Goal: Task Accomplishment & Management: Manage account settings

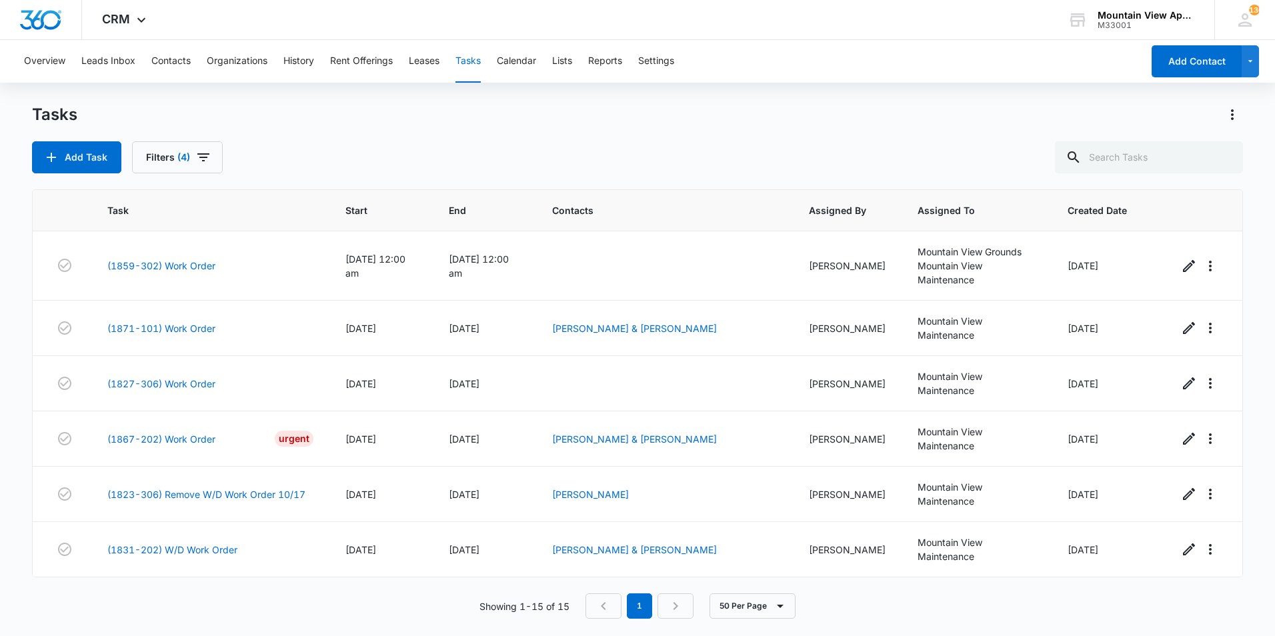
scroll to position [498, 0]
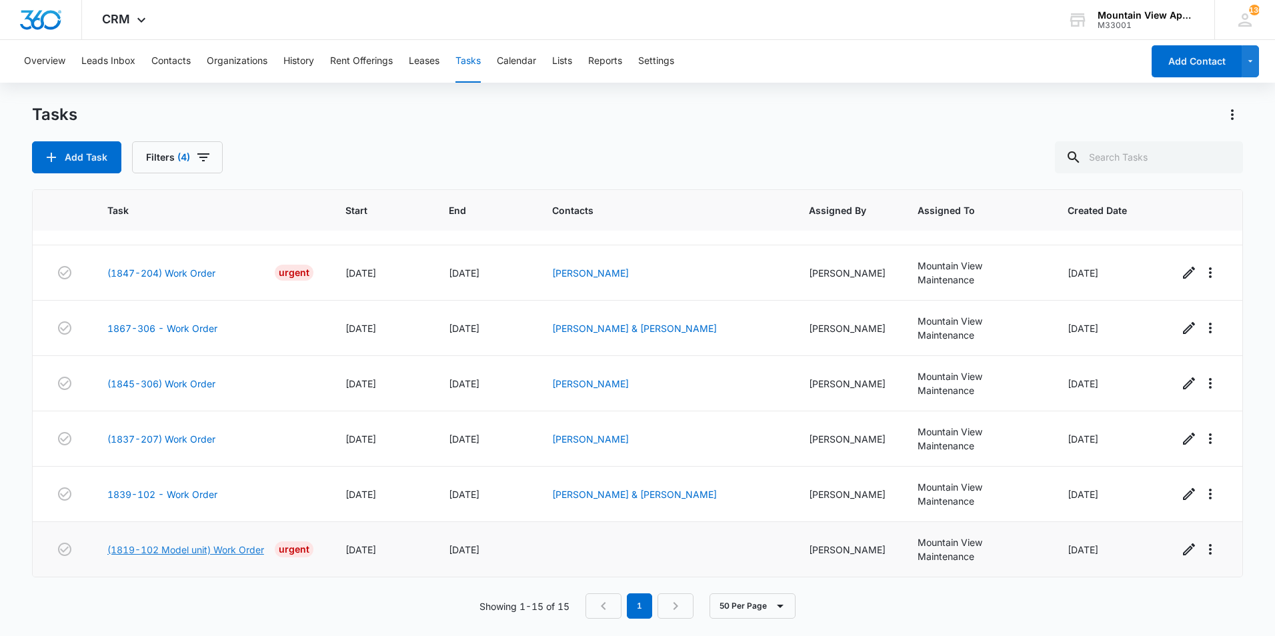
click at [237, 548] on link "(1819-102 Model unit) Work Order" at bounding box center [185, 550] width 157 height 14
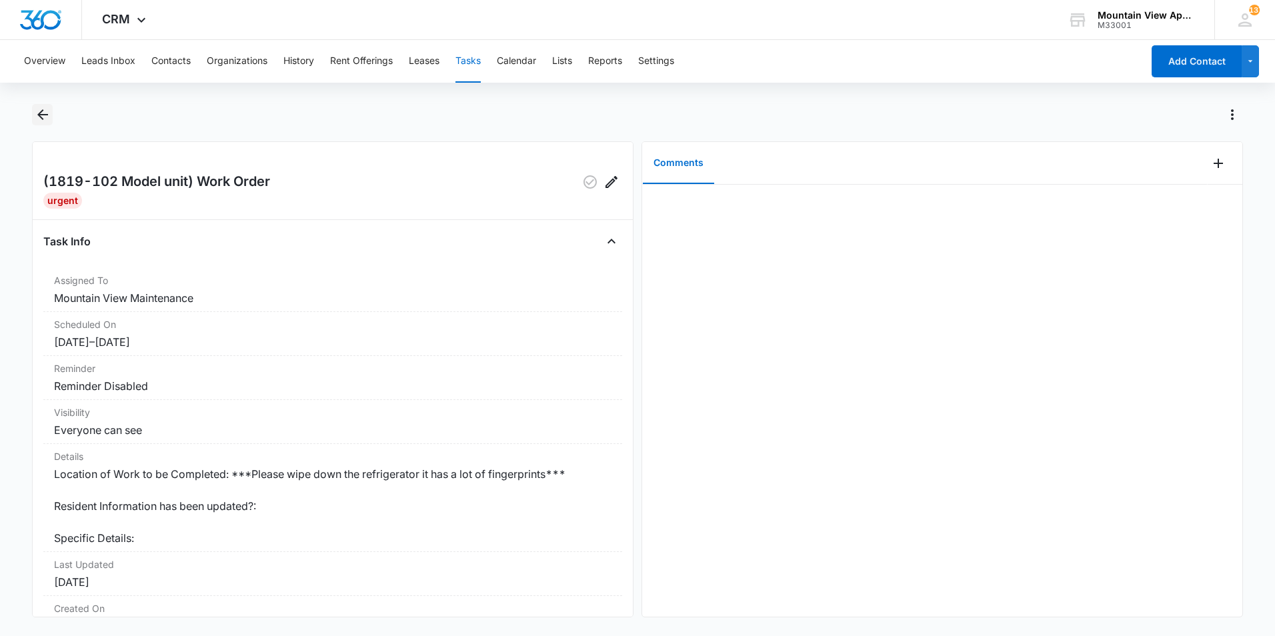
click at [39, 118] on icon "Back" at bounding box center [43, 115] width 16 height 16
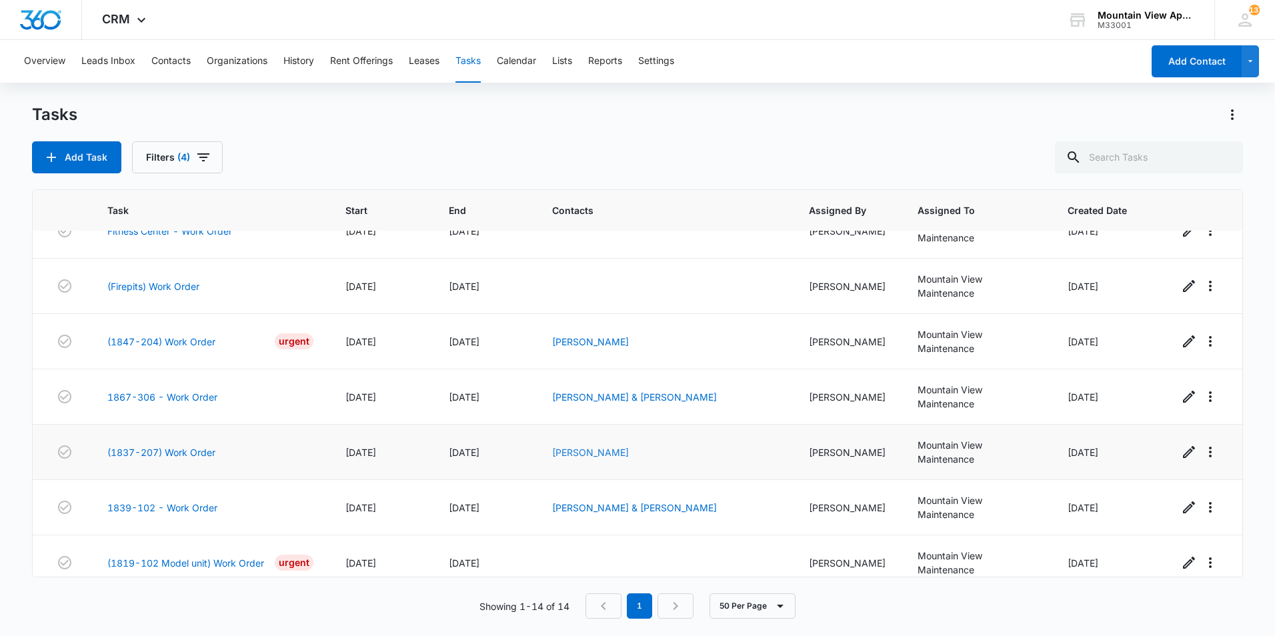
scroll to position [443, 0]
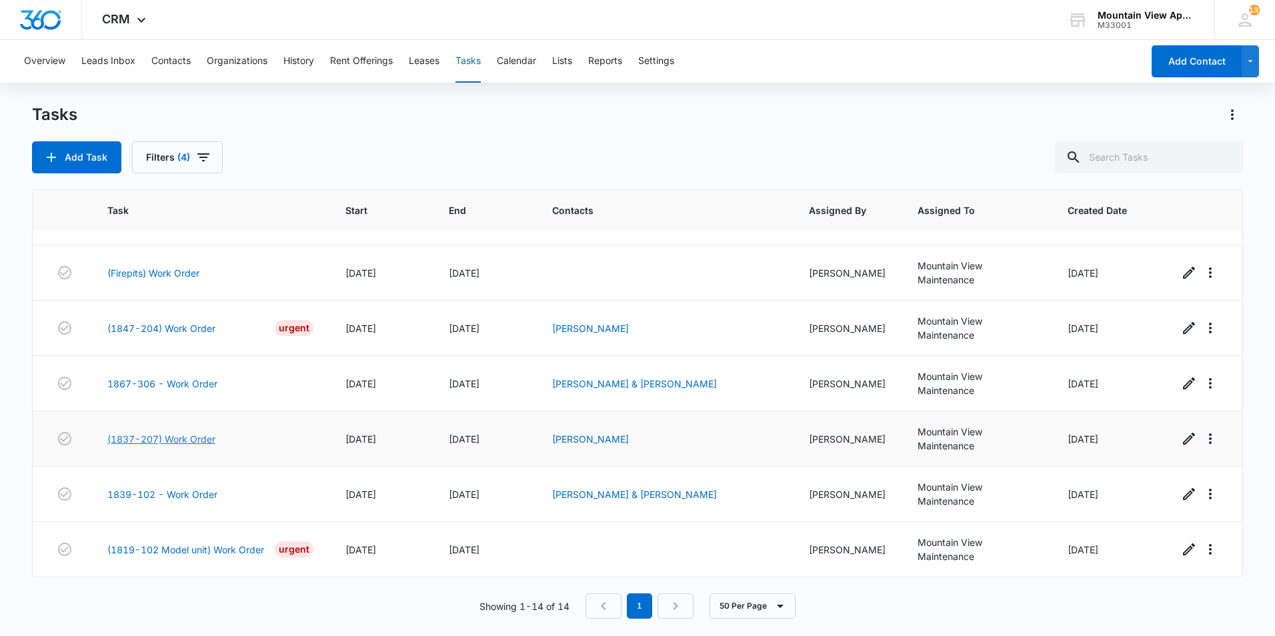
click at [169, 436] on link "(1837-207) Work Order" at bounding box center [161, 439] width 108 height 14
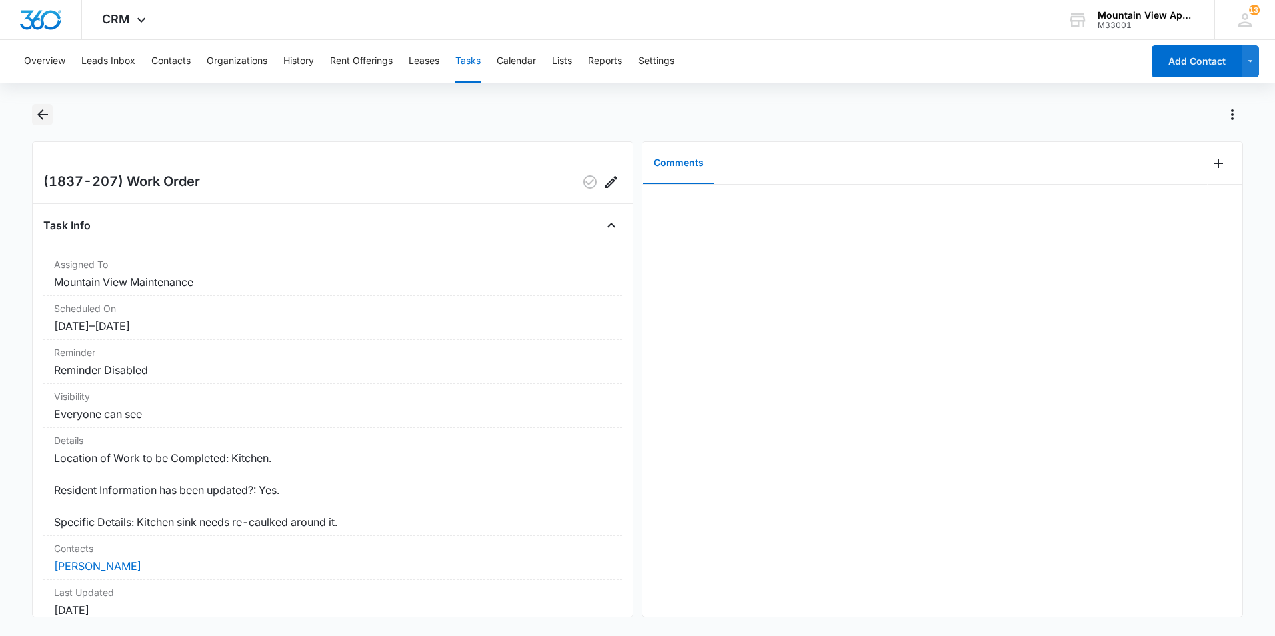
click at [42, 115] on icon "Back" at bounding box center [42, 114] width 11 height 11
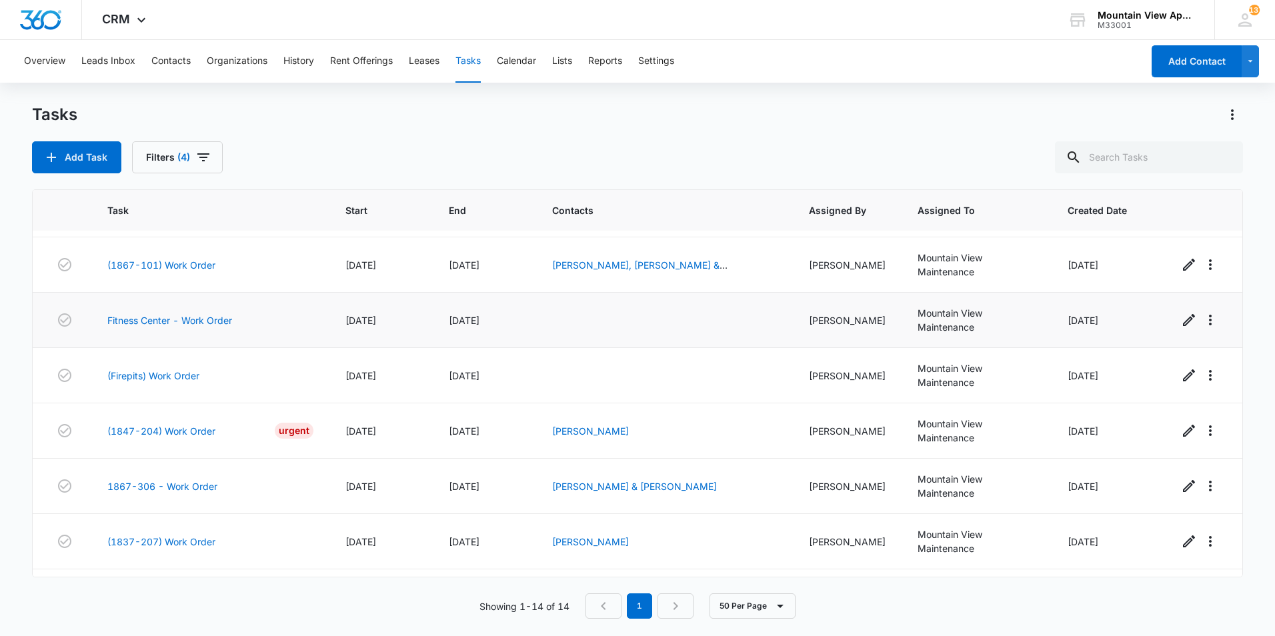
scroll to position [443, 0]
